Goal: Information Seeking & Learning: Find specific fact

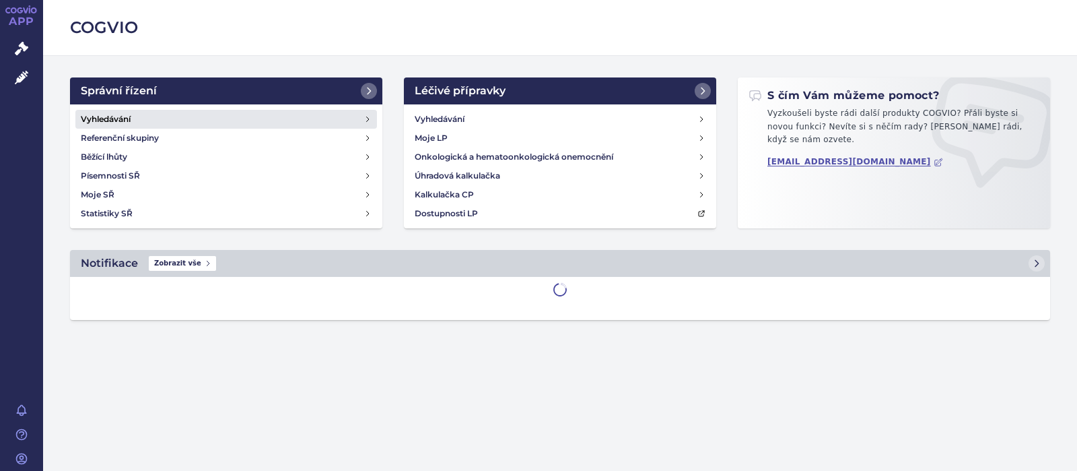
click at [109, 113] on h4 "Vyhledávání" at bounding box center [106, 118] width 50 height 13
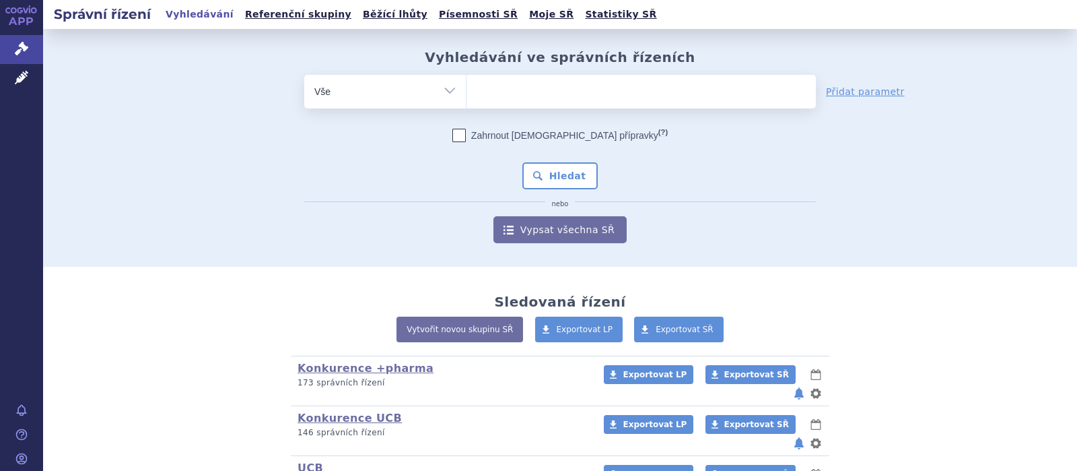
click at [496, 94] on ul at bounding box center [641, 89] width 349 height 28
click at [467, 94] on select at bounding box center [466, 91] width 1 height 34
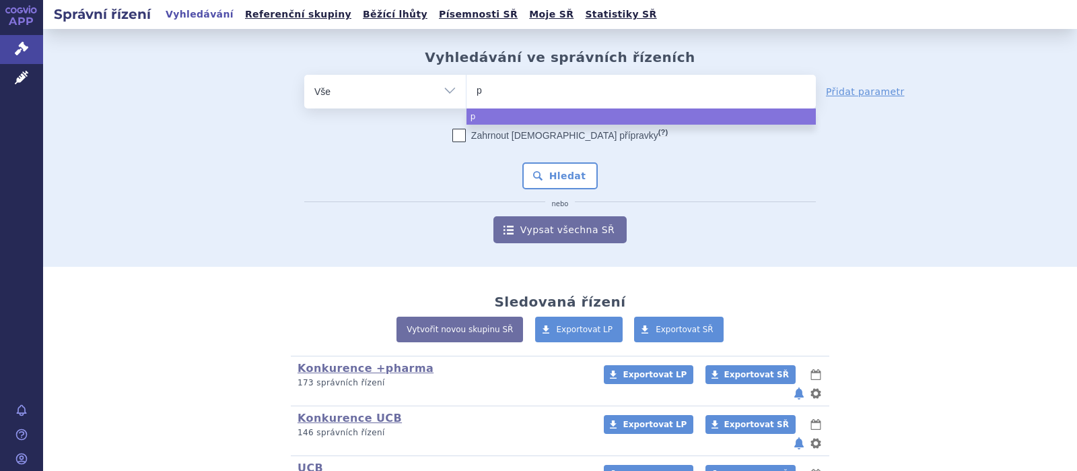
type input "pe"
type input "pemi"
type input "pemir"
type input "pemiro"
type input "pemiros"
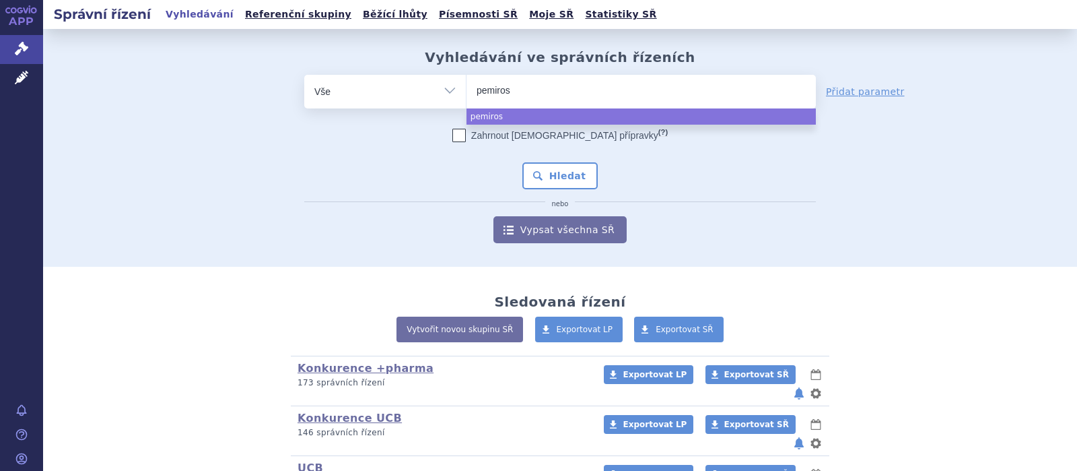
select select "pemiros"
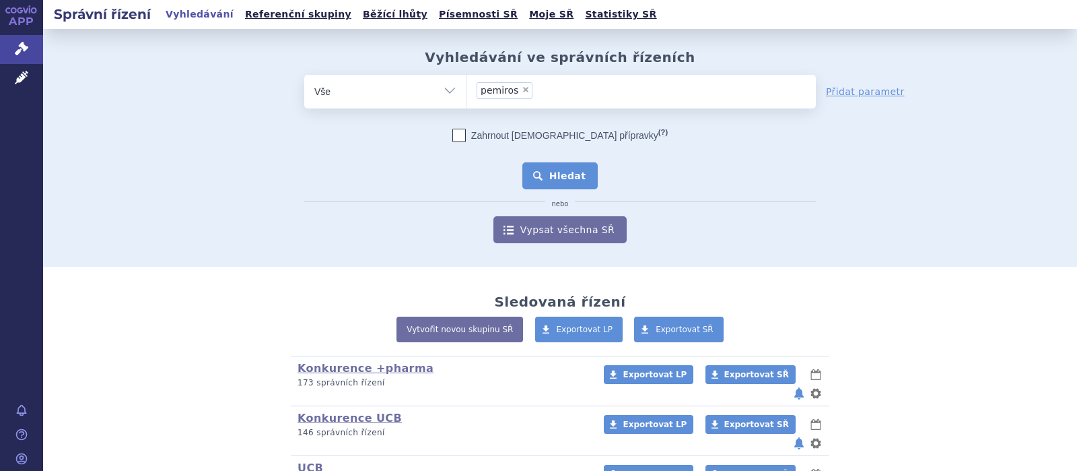
click at [575, 179] on button "Hledat" at bounding box center [560, 175] width 76 height 27
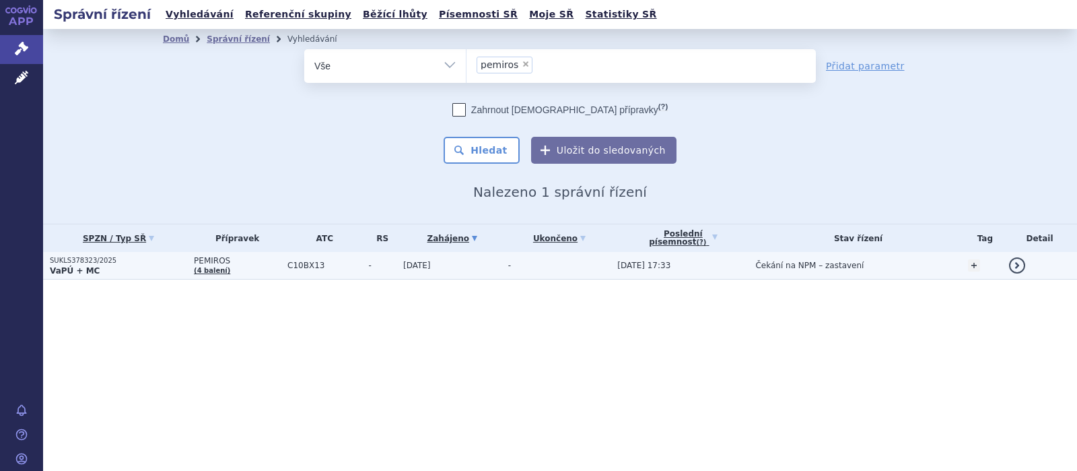
click at [88, 260] on p "SUKLS378323/2025" at bounding box center [118, 260] width 137 height 9
